Goal: Task Accomplishment & Management: Manage account settings

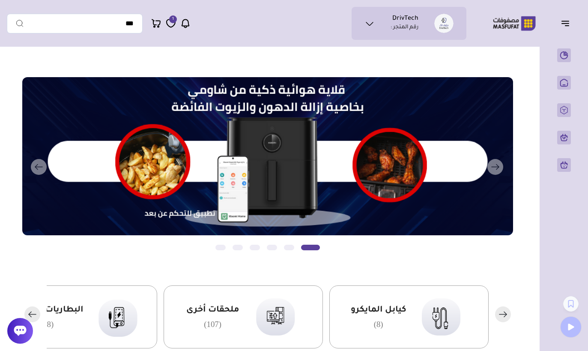
scroll to position [2, 0]
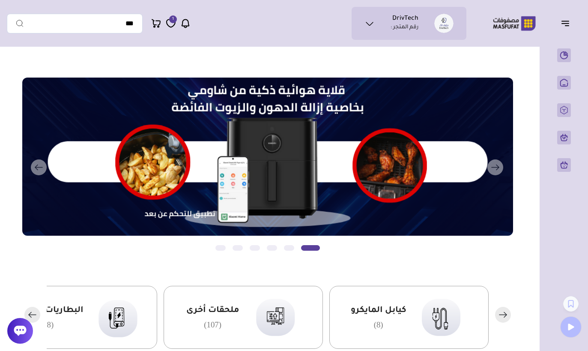
click at [504, 308] on rect "button" at bounding box center [503, 314] width 16 height 16
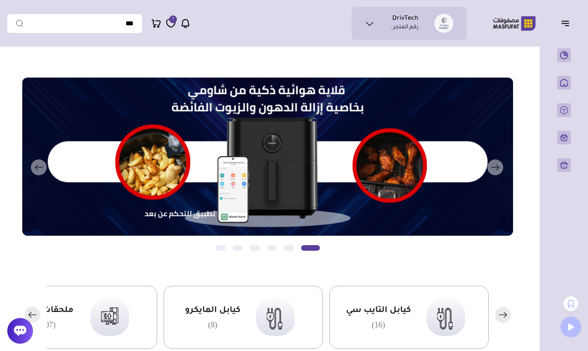
click at [503, 315] on rect "button" at bounding box center [503, 314] width 16 height 16
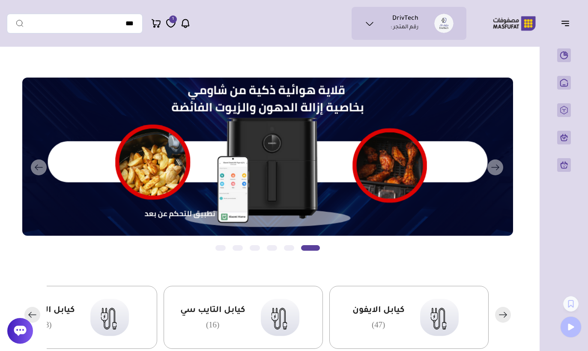
click at [505, 310] on rect "button" at bounding box center [503, 314] width 16 height 16
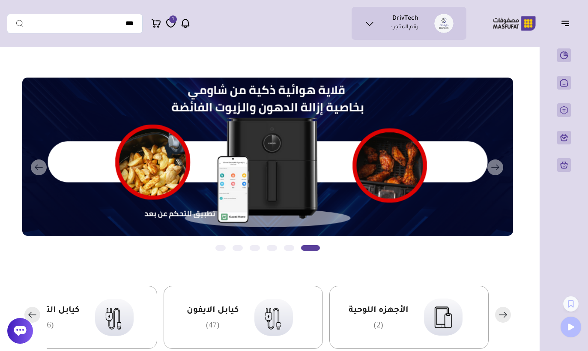
click at [505, 310] on rect "button" at bounding box center [503, 314] width 16 height 16
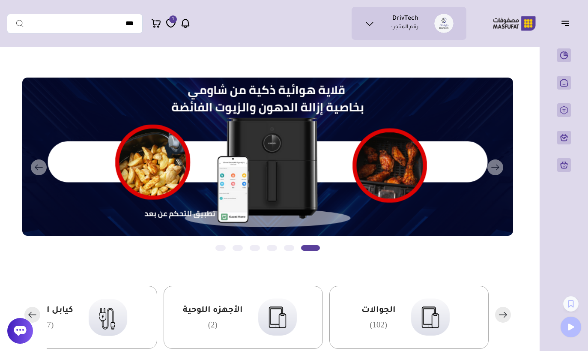
click at [505, 309] on rect "button" at bounding box center [503, 314] width 16 height 16
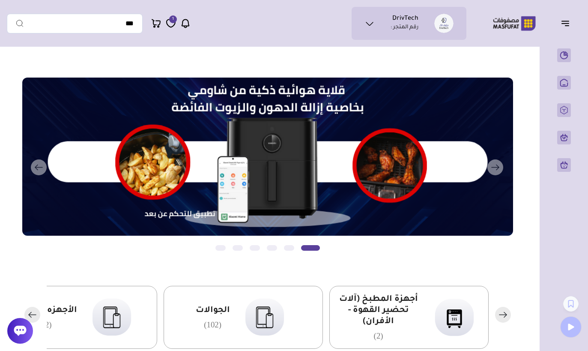
click at [505, 311] on rect "button" at bounding box center [503, 314] width 16 height 16
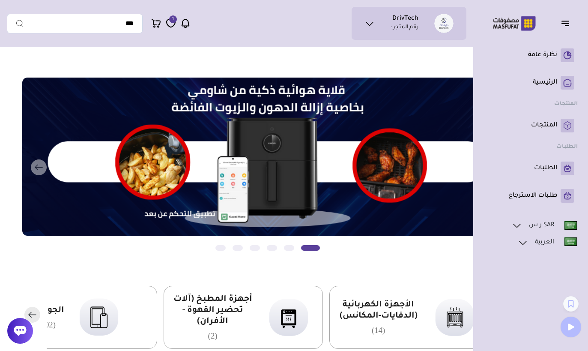
click at [508, 315] on ul "SAR ر.س ريال سعودي" at bounding box center [530, 278] width 94 height 116
click at [506, 315] on ul "SAR ر.س ريال سعودي" at bounding box center [530, 278] width 94 height 116
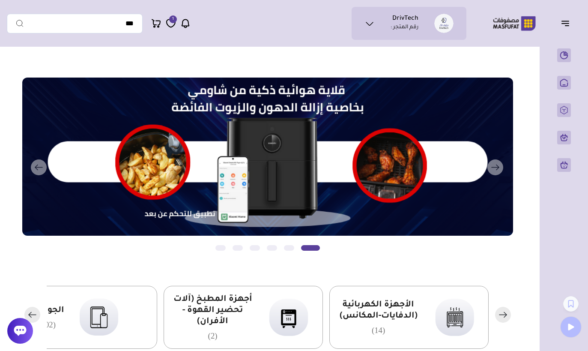
click at [34, 314] on icon "button" at bounding box center [32, 314] width 7 height 0
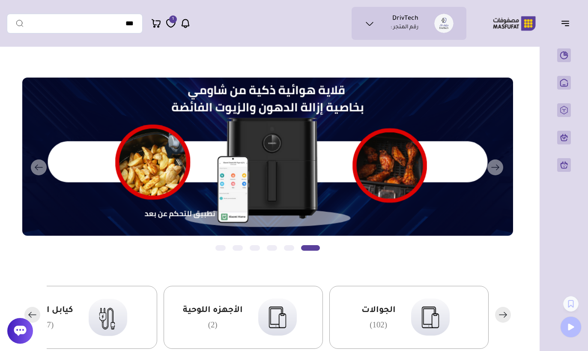
click at [34, 314] on icon "button" at bounding box center [32, 314] width 7 height 0
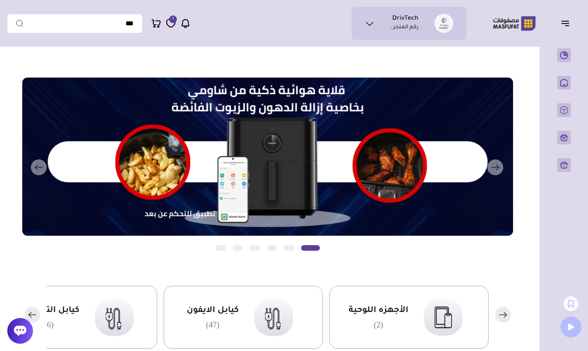
click at [35, 312] on rect "button" at bounding box center [32, 314] width 16 height 16
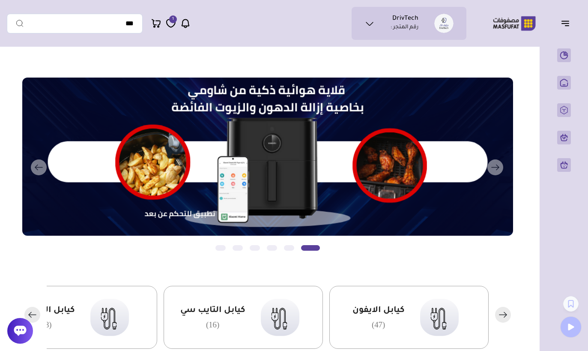
click at [36, 309] on rect "button" at bounding box center [32, 314] width 16 height 16
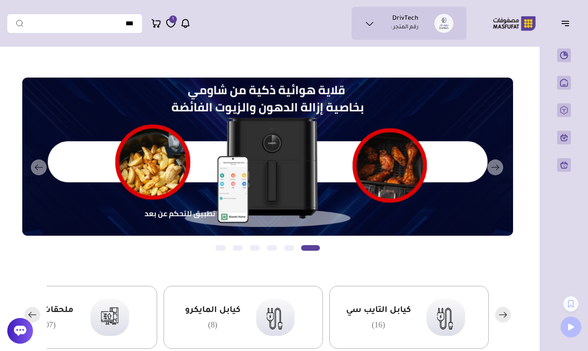
click at [36, 309] on rect "button" at bounding box center [32, 314] width 16 height 16
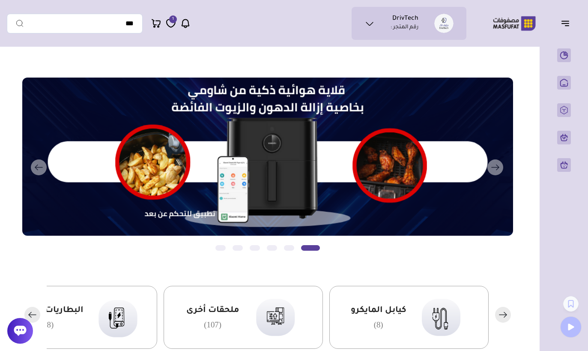
click at [36, 307] on icon "button" at bounding box center [32, 314] width 16 height 16
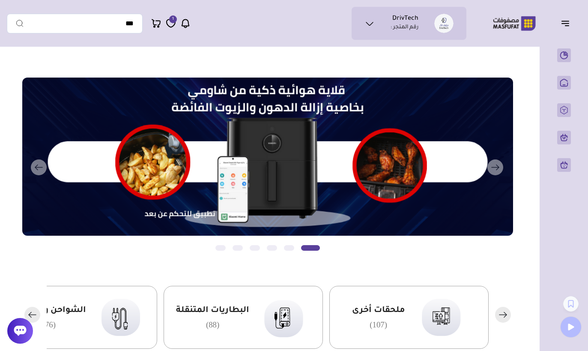
click at [432, 319] on img at bounding box center [439, 316] width 52 height 51
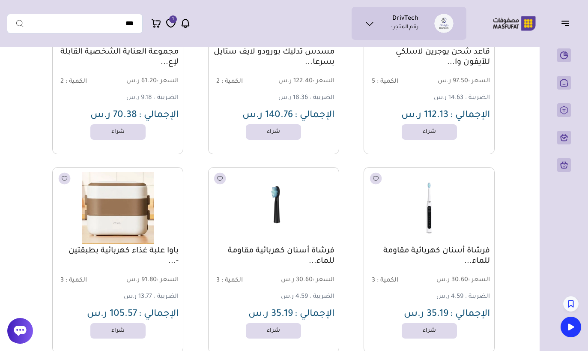
scroll to position [270, 0]
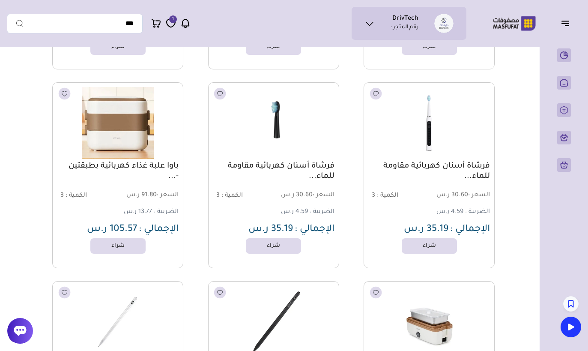
click at [442, 144] on img at bounding box center [429, 122] width 133 height 79
drag, startPoint x: 0, startPoint y: 205, endPoint x: 0, endPoint y: 187, distance: 17.1
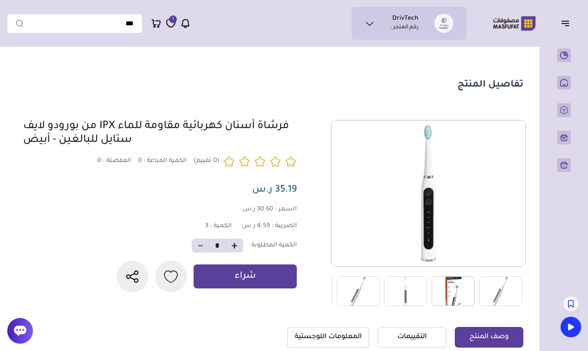
click at [460, 291] on img at bounding box center [452, 291] width 43 height 30
click at [422, 287] on img at bounding box center [405, 291] width 43 height 30
click at [405, 299] on img at bounding box center [405, 291] width 43 height 30
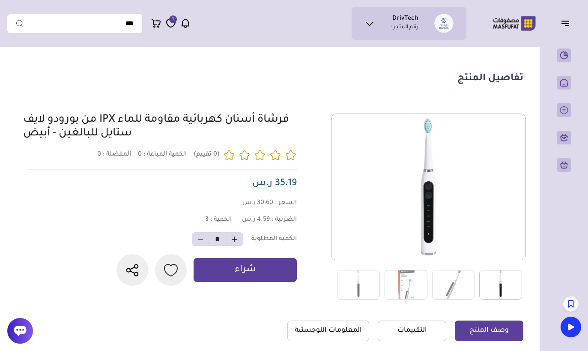
scroll to position [8, 0]
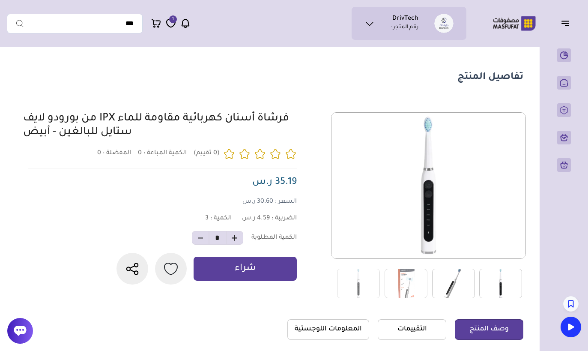
click at [460, 285] on img at bounding box center [453, 283] width 43 height 30
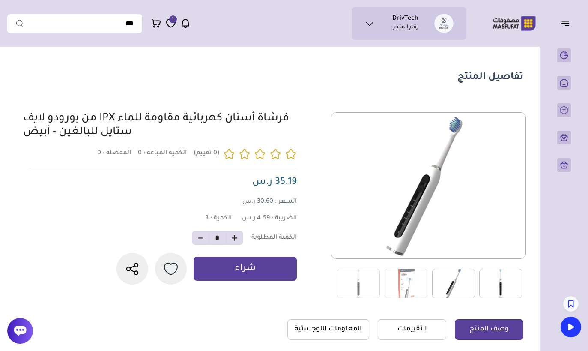
click at [455, 284] on img at bounding box center [453, 283] width 43 height 30
click at [413, 287] on img at bounding box center [405, 283] width 43 height 30
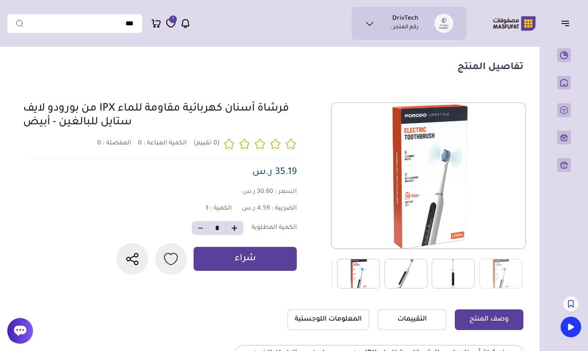
scroll to position [19, 0]
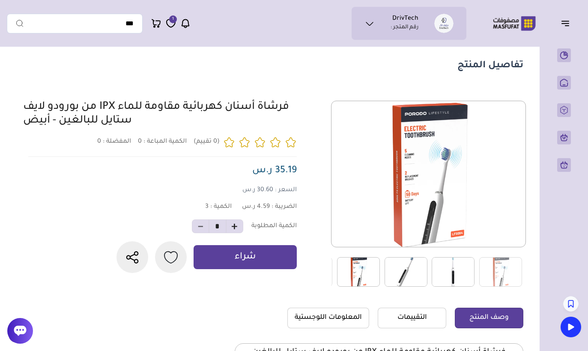
click at [454, 274] on img at bounding box center [452, 272] width 43 height 30
click at [452, 277] on img at bounding box center [452, 272] width 43 height 30
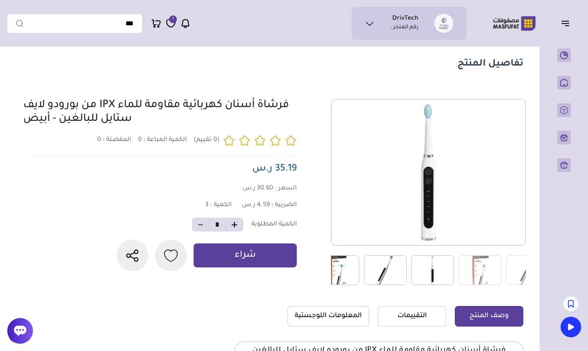
scroll to position [27, 0]
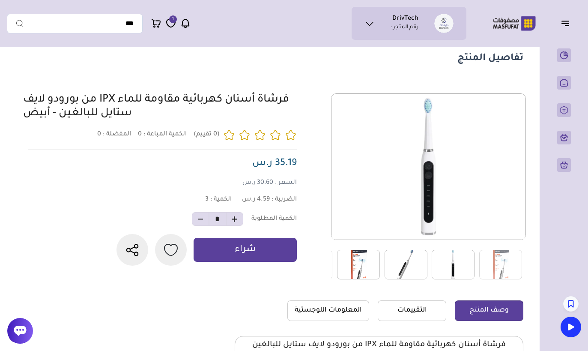
click at [459, 268] on img at bounding box center [452, 265] width 43 height 30
click at [407, 261] on img at bounding box center [405, 265] width 43 height 30
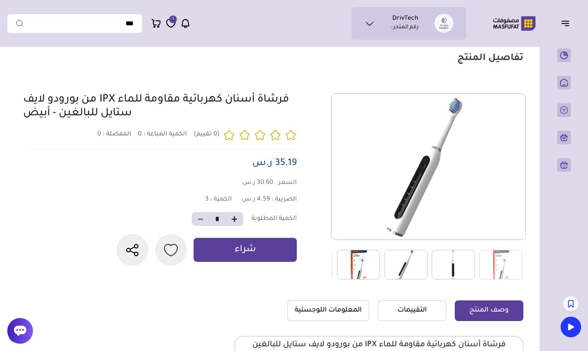
click at [407, 268] on img at bounding box center [405, 265] width 43 height 30
click at [373, 267] on img at bounding box center [358, 265] width 43 height 30
click at [370, 271] on img at bounding box center [358, 265] width 43 height 30
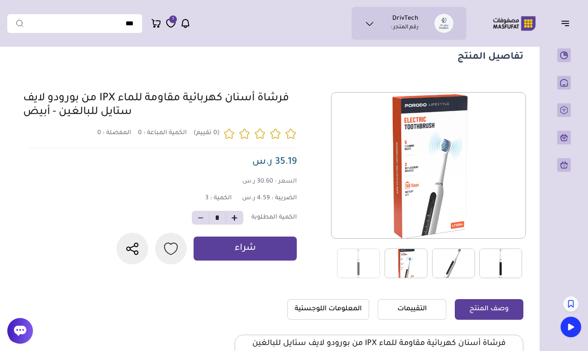
scroll to position [28, 0]
click at [452, 266] on img at bounding box center [453, 263] width 43 height 30
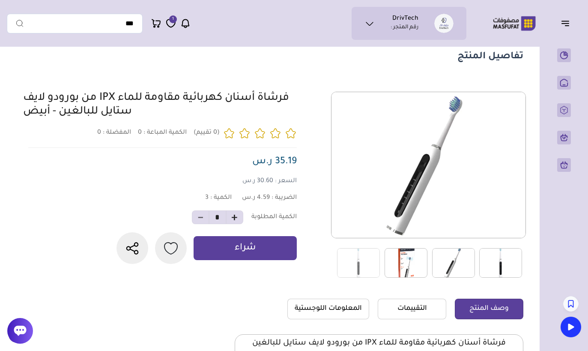
click at [367, 24] on icon at bounding box center [369, 23] width 10 height 10
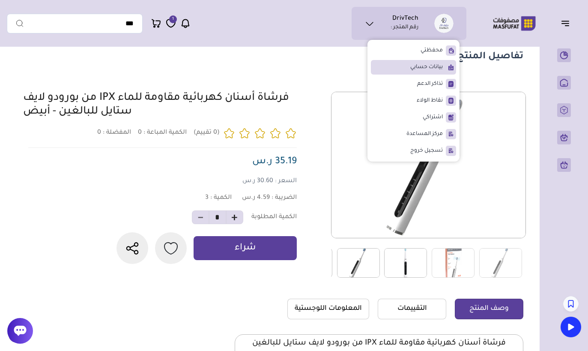
click at [445, 65] on li "بيانات حسابي" at bounding box center [413, 67] width 85 height 15
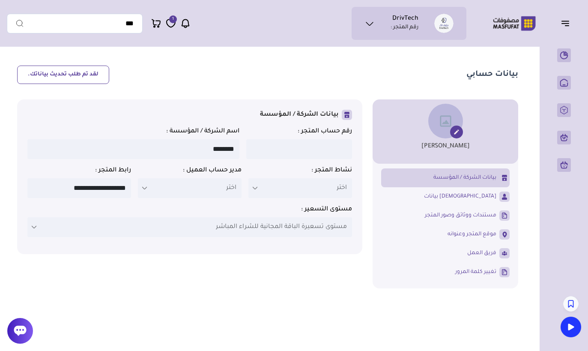
click at [364, 27] on icon at bounding box center [369, 23] width 10 height 10
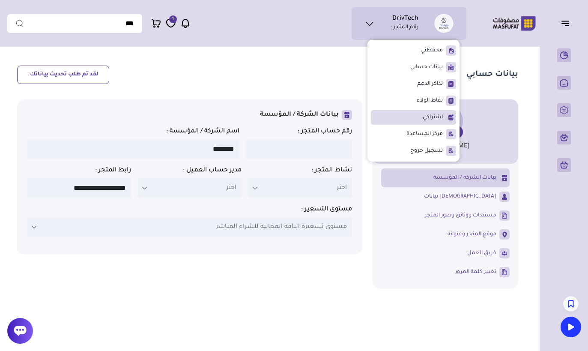
click at [436, 119] on span "اشتراكي" at bounding box center [432, 117] width 20 height 9
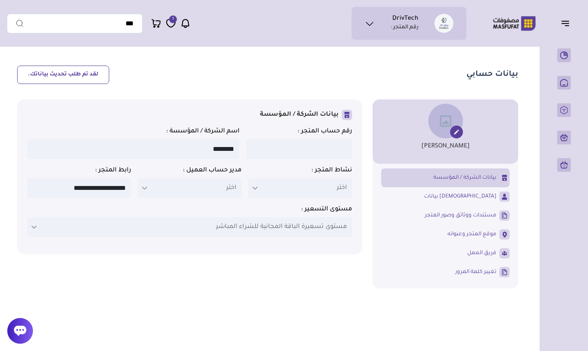
click at [381, 21] on ul "DrivTech رقم المتجر :" at bounding box center [408, 23] width 101 height 19
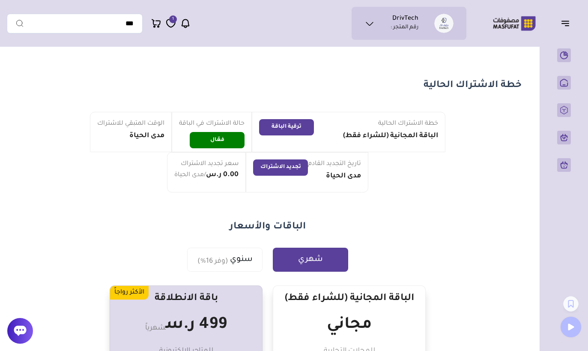
click at [369, 27] on icon at bounding box center [369, 23] width 10 height 10
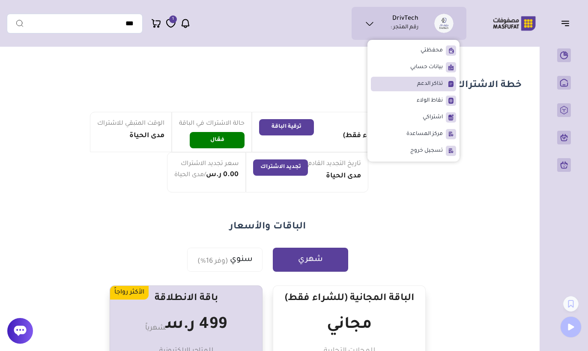
click at [396, 90] on li "تذاكر الدعم" at bounding box center [413, 84] width 85 height 15
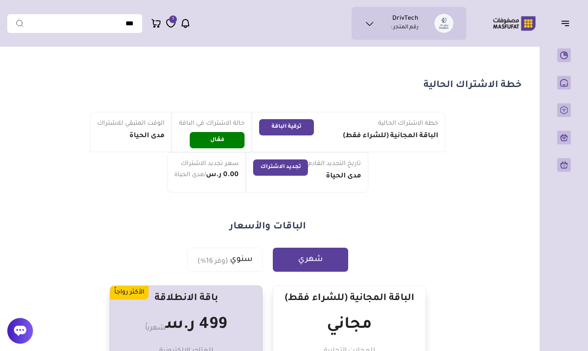
click at [369, 24] on icon at bounding box center [369, 23] width 10 height 10
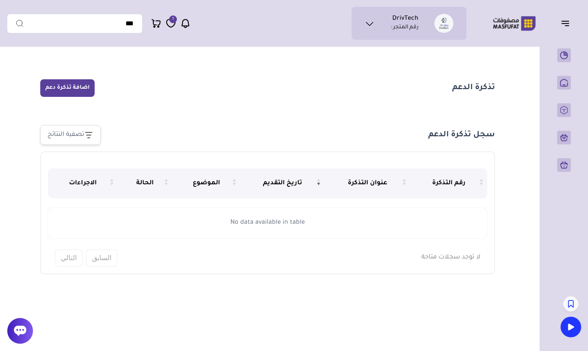
click at [372, 23] on icon at bounding box center [369, 23] width 7 height 3
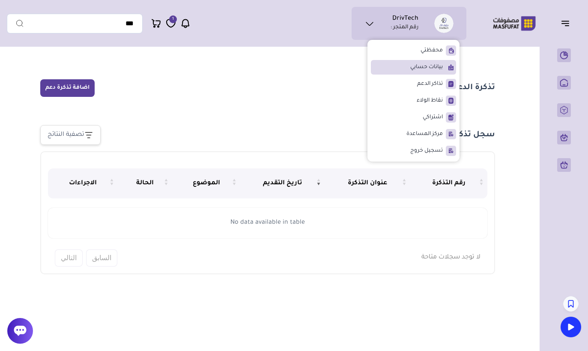
click at [428, 65] on span "بيانات حسابي" at bounding box center [426, 67] width 33 height 9
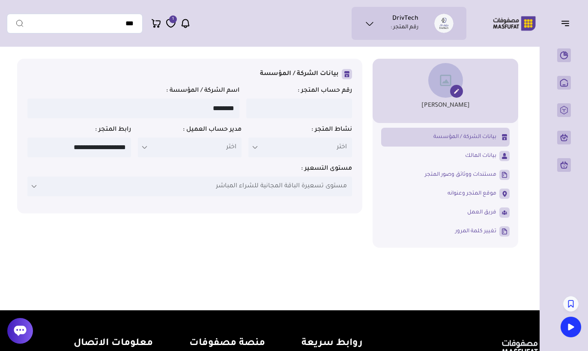
scroll to position [39, 0]
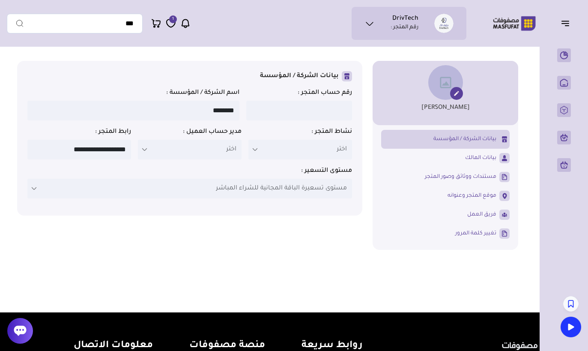
click at [367, 27] on icon at bounding box center [369, 23] width 10 height 10
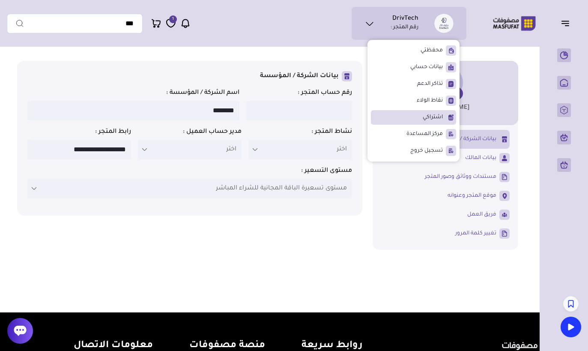
click at [416, 117] on li "اشتراكي" at bounding box center [413, 117] width 85 height 15
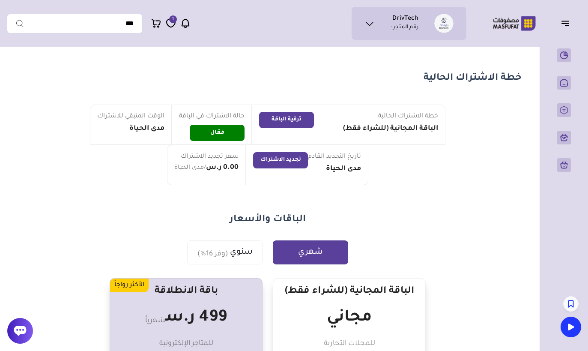
scroll to position [39, 0]
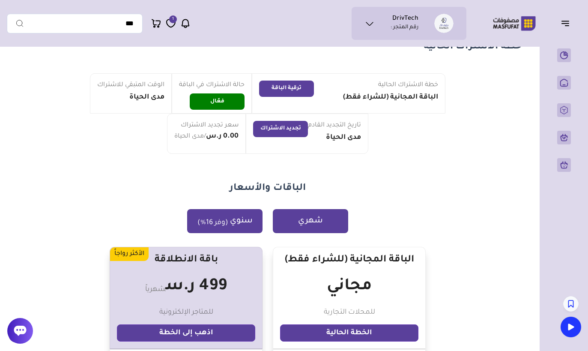
click at [220, 213] on button "سنوي (وفر 16%)" at bounding box center [224, 221] width 75 height 24
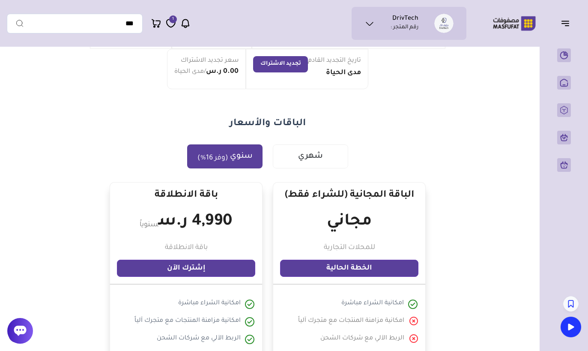
scroll to position [122, 0]
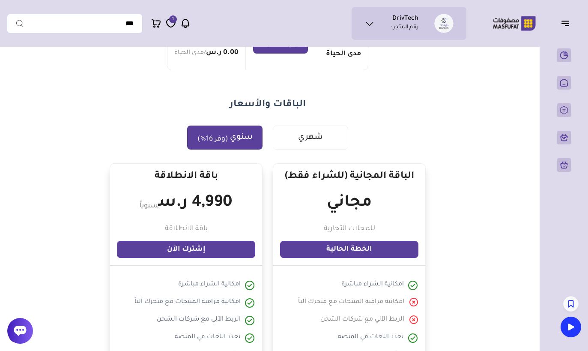
click at [205, 245] on link "إشترك الآن" at bounding box center [186, 249] width 138 height 17
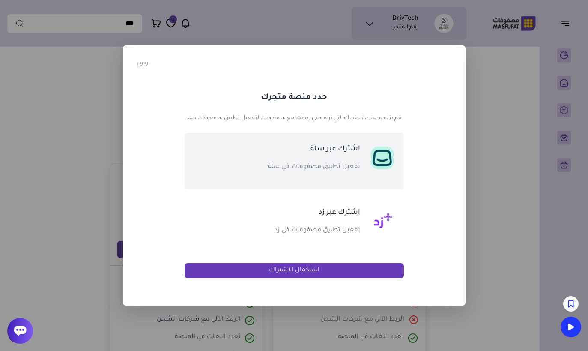
click at [312, 179] on div "اشترك عبر سلة تفعيل تطبيق مصفوفات في سلة" at bounding box center [299, 161] width 132 height 36
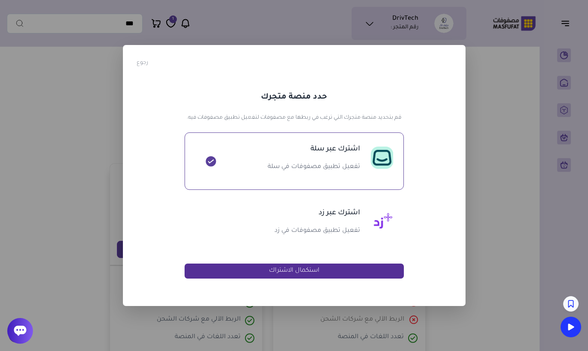
click at [309, 278] on button "استكمال الاشتراك" at bounding box center [293, 270] width 219 height 15
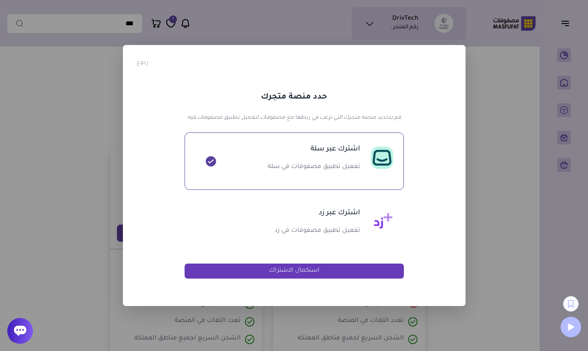
click at [141, 62] on button "رجوع" at bounding box center [143, 63] width 12 height 9
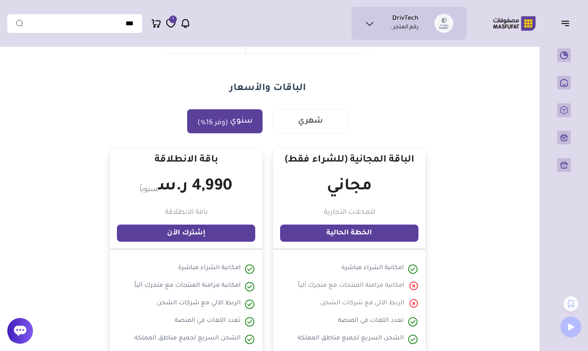
click at [172, 20] on span "1" at bounding box center [173, 19] width 8 height 8
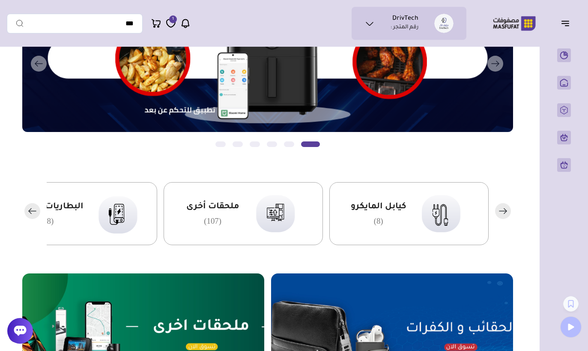
scroll to position [105, 0]
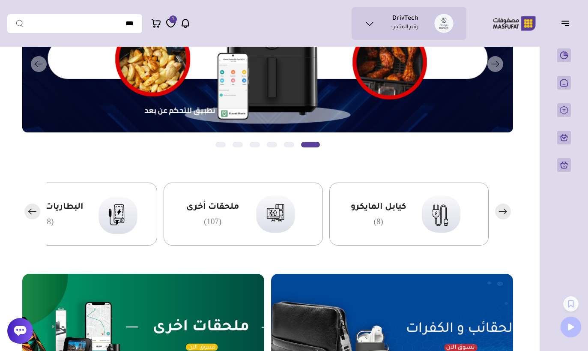
click at [40, 214] on rect "button" at bounding box center [32, 211] width 16 height 16
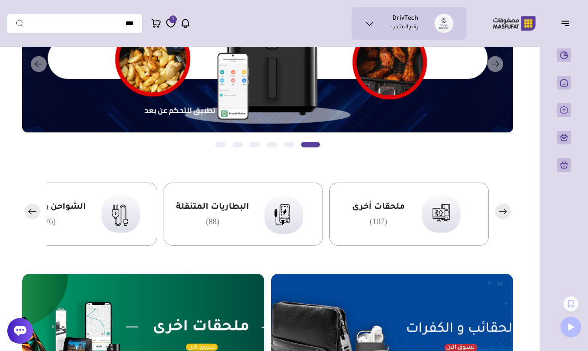
click at [407, 211] on div "ملحقات أخرى (107)" at bounding box center [408, 213] width 159 height 63
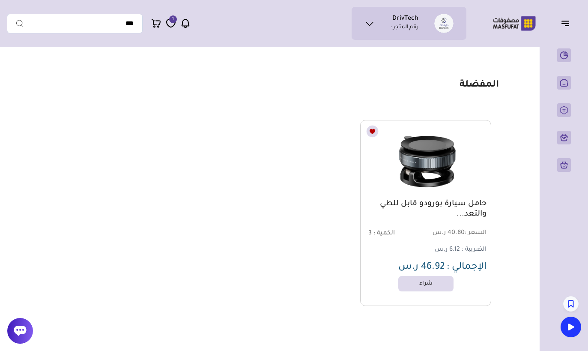
drag, startPoint x: 281, startPoint y: 1, endPoint x: 295, endPoint y: 204, distance: 203.4
click at [0, 0] on html "DrivTech رقم المتجر :" at bounding box center [294, 256] width 588 height 512
click at [230, 241] on div "حامل سيارة بورودو قابل للطي والتعد... السعر : 40.80 ر.س الكمية : 3 الضريبة : 6.…" at bounding box center [268, 213] width 454 height 186
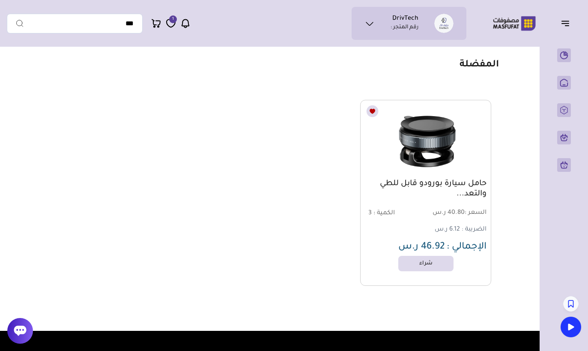
scroll to position [21, 0]
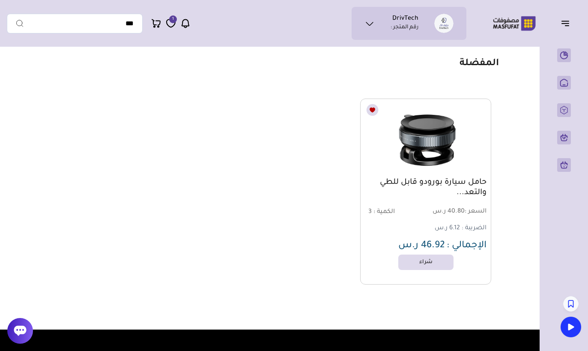
click at [364, 25] on ul "DrivTech رقم المتجر :" at bounding box center [408, 23] width 101 height 19
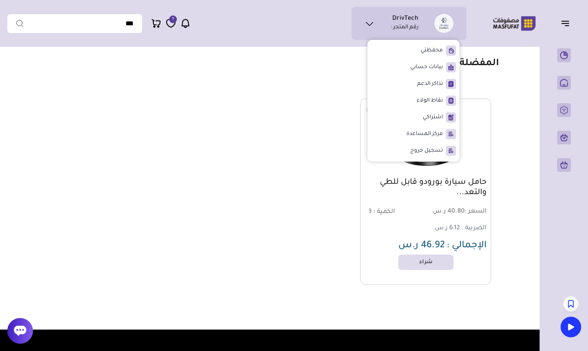
click at [327, 104] on div "حامل سيارة بورودو قابل للطي والتعد... السعر : 40.80 ر.س الكمية : 3 الضريبة : 6.…" at bounding box center [268, 191] width 454 height 186
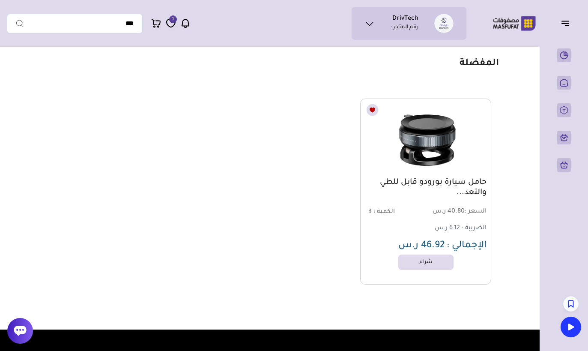
click at [375, 24] on ul "DrivTech رقم المتجر :" at bounding box center [408, 23] width 101 height 19
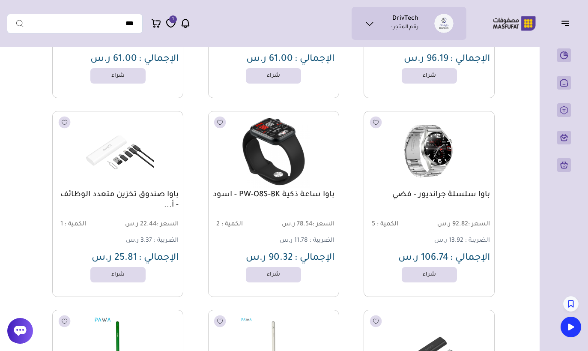
scroll to position [831, 0]
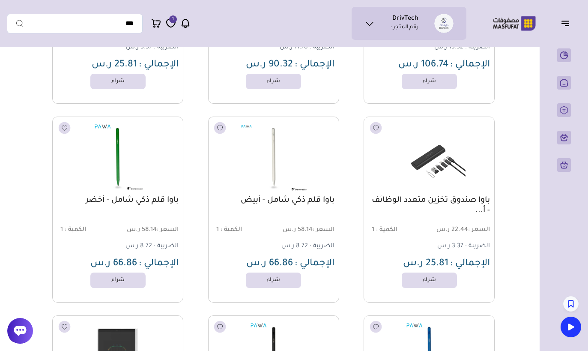
drag, startPoint x: 382, startPoint y: 125, endPoint x: 0, endPoint y: 275, distance: 409.8
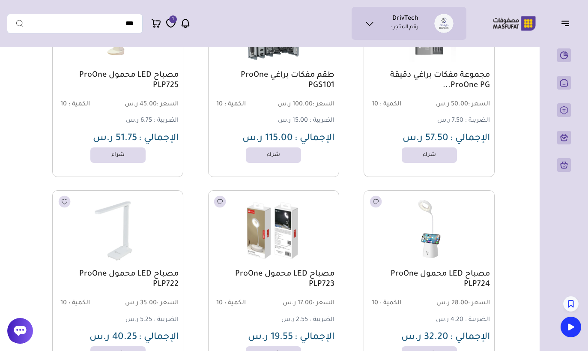
scroll to position [1760, 0]
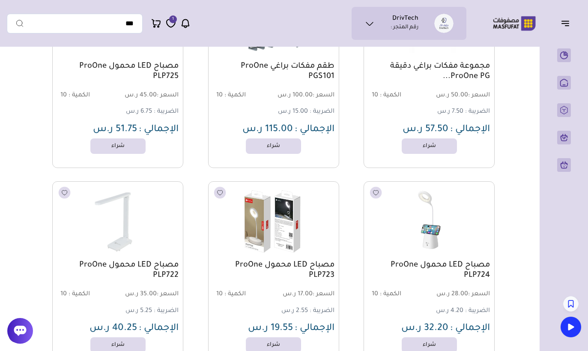
click at [265, 247] on img at bounding box center [273, 221] width 133 height 79
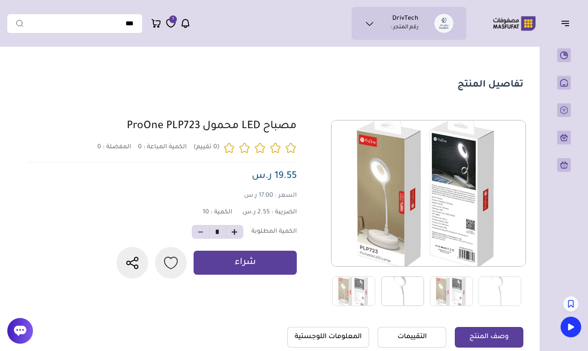
click at [399, 295] on img at bounding box center [402, 291] width 43 height 30
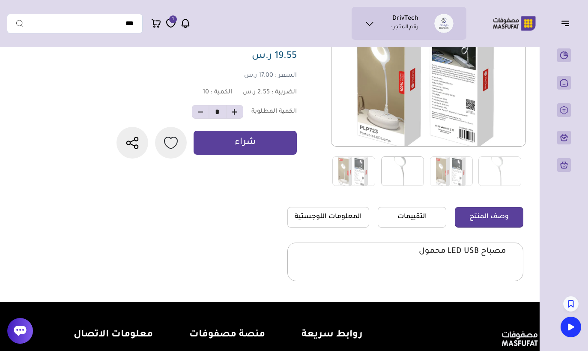
click at [411, 167] on img at bounding box center [402, 171] width 43 height 30
click at [507, 173] on img at bounding box center [499, 171] width 43 height 30
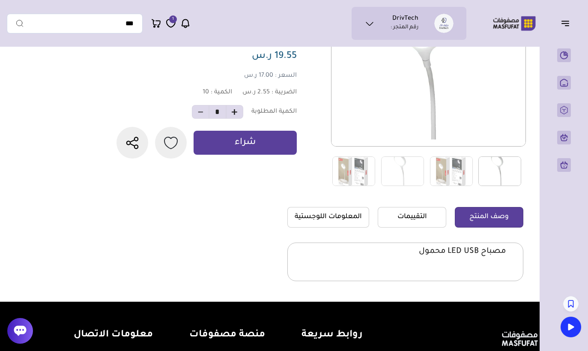
scroll to position [0, 0]
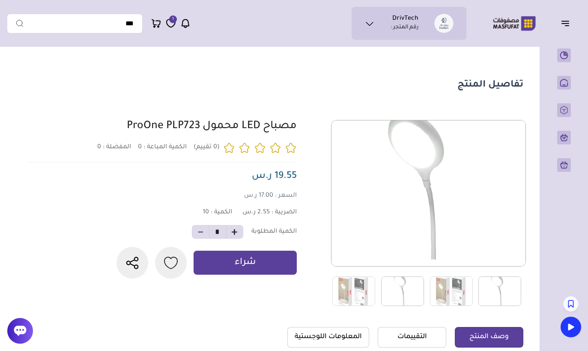
click at [403, 289] on img at bounding box center [402, 291] width 43 height 30
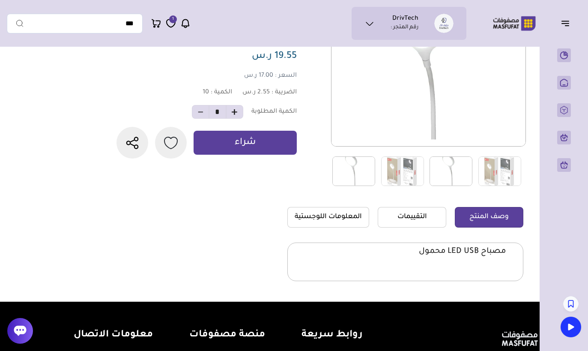
click at [345, 178] on img at bounding box center [353, 171] width 43 height 30
click at [398, 183] on img at bounding box center [402, 171] width 43 height 30
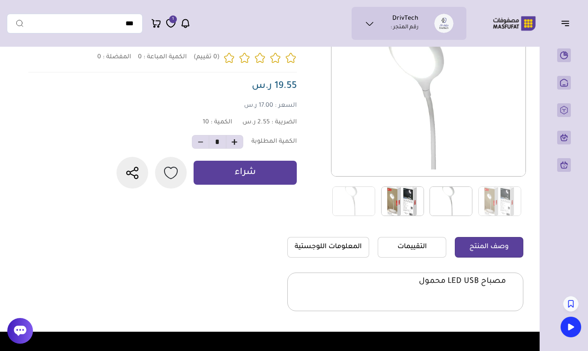
click at [404, 196] on img at bounding box center [402, 201] width 43 height 30
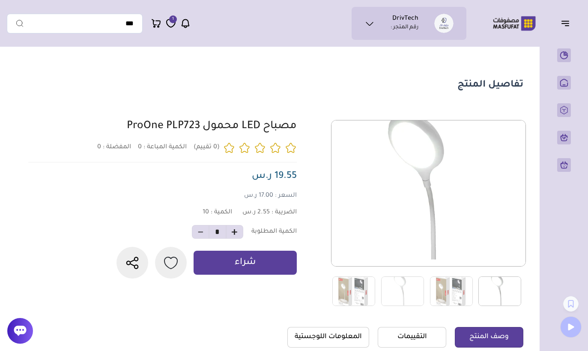
click at [240, 238] on span at bounding box center [234, 232] width 17 height 14
click at [238, 230] on button "button" at bounding box center [234, 232] width 7 height 14
type input "*"
click at [390, 32] on ul "DrivTech رقم المتجر :" at bounding box center [408, 23] width 101 height 19
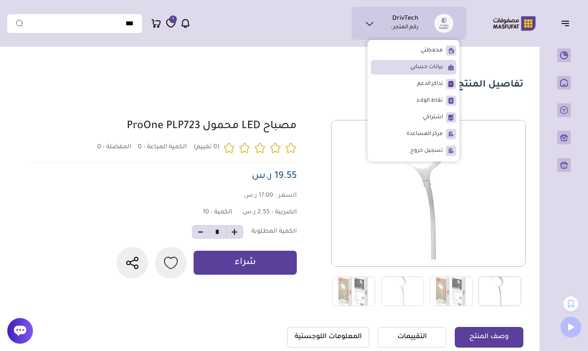
click at [425, 67] on span "بيانات حسابي" at bounding box center [426, 67] width 33 height 9
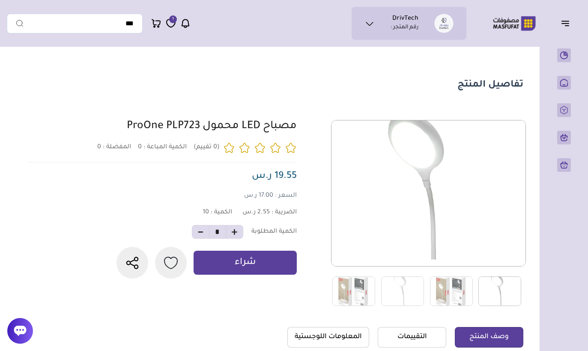
scroll to position [120, 0]
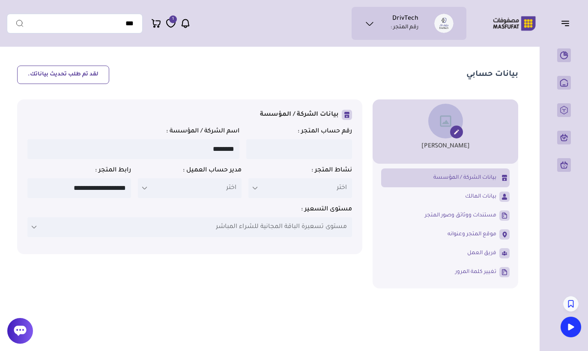
click at [377, 25] on ul "DrivTech رقم المتجر :" at bounding box center [408, 23] width 101 height 19
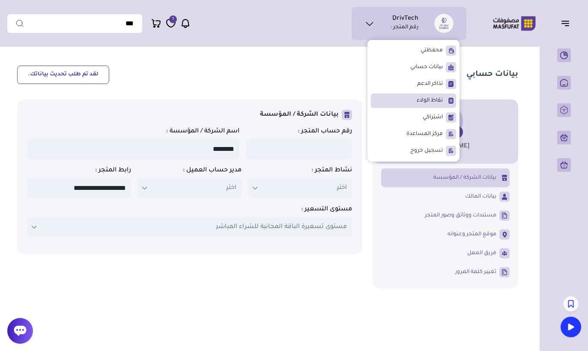
click at [398, 104] on li "نقاط الولاء" at bounding box center [413, 100] width 85 height 15
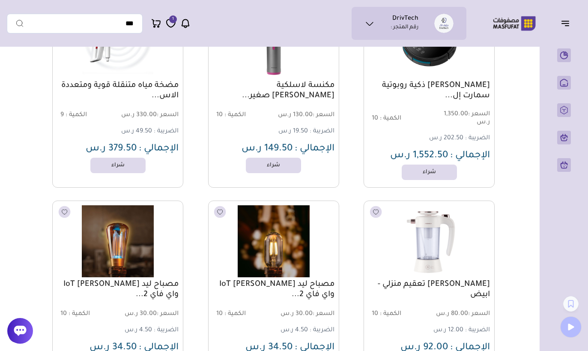
scroll to position [2800, 0]
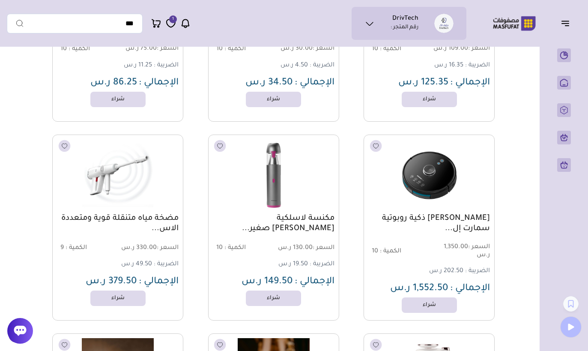
drag, startPoint x: 354, startPoint y: 327, endPoint x: 372, endPoint y: 331, distance: 18.8
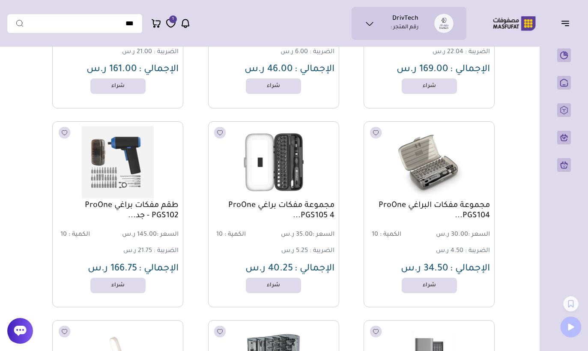
scroll to position [0, 0]
